Goal: Navigation & Orientation: Find specific page/section

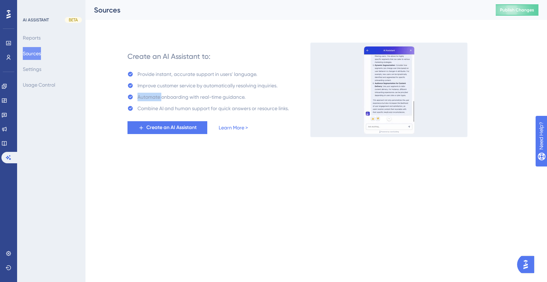
click at [117, 94] on div "Create an AI Assistant to: Provide instant, accurate support in users' language…" at bounding box center [316, 81] width 445 height 111
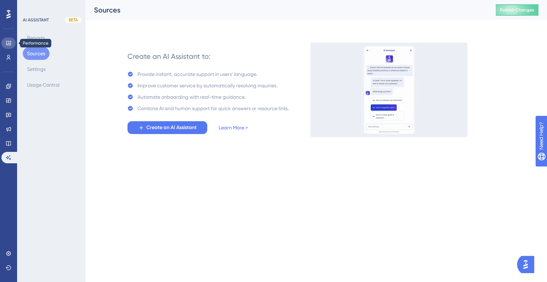
click at [5, 43] on link at bounding box center [8, 42] width 14 height 11
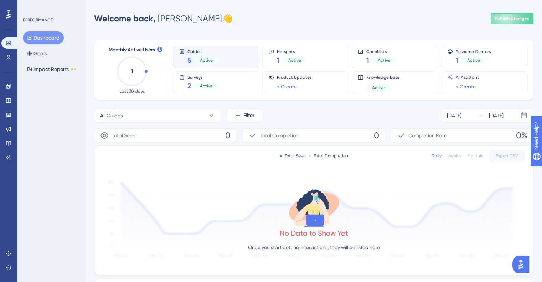
click at [6, 17] on icon at bounding box center [8, 14] width 4 height 9
click at [16, 17] on div "Performance Users Engagement Widgets Feedback Product Updates Knowledge Base AI…" at bounding box center [8, 141] width 17 height 282
click at [12, 17] on div at bounding box center [8, 14] width 11 height 11
click at [7, 253] on icon at bounding box center [9, 253] width 6 height 6
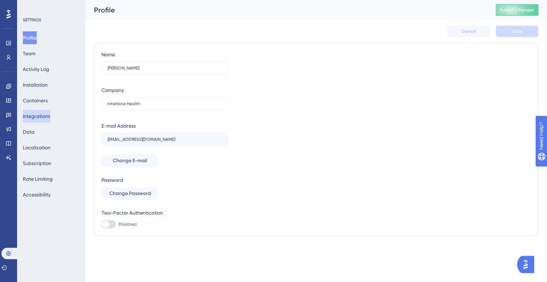
click at [37, 111] on button "Integrations" at bounding box center [36, 116] width 27 height 13
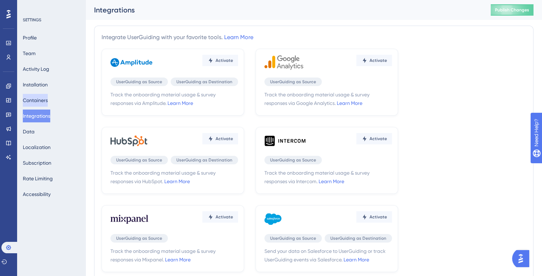
click at [48, 95] on button "Containers" at bounding box center [35, 100] width 25 height 13
